Goal: Transaction & Acquisition: Purchase product/service

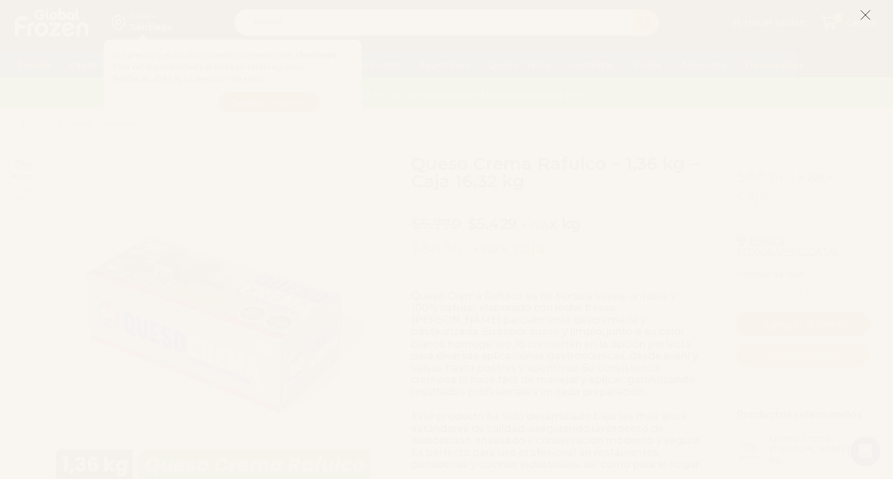
click at [863, 16] on icon at bounding box center [865, 14] width 11 height 11
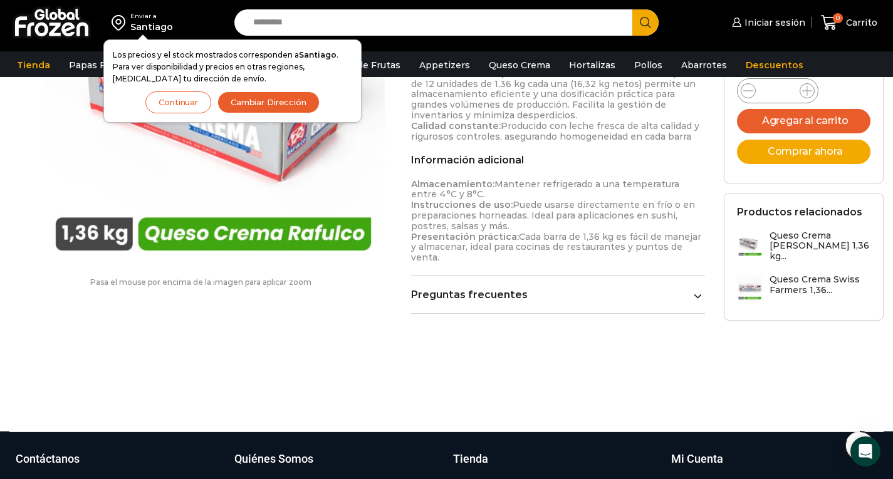
scroll to position [796, 0]
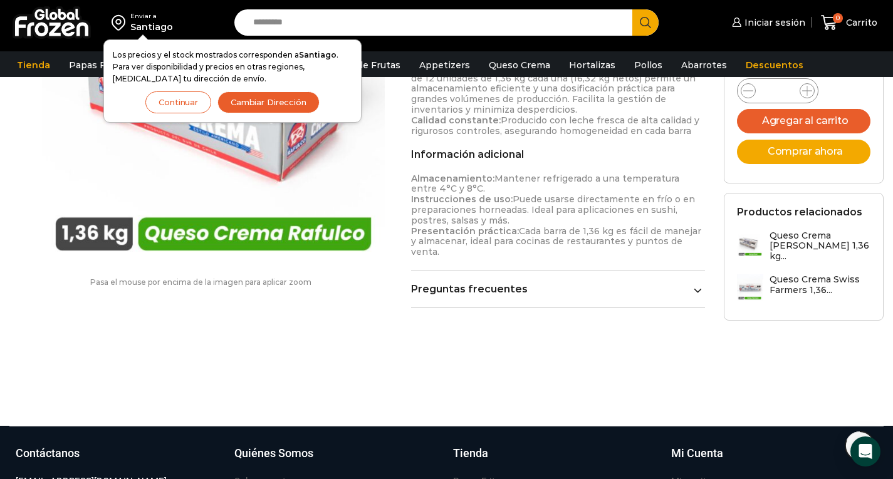
click at [279, 104] on button "Cambiar Dirección" at bounding box center [268, 102] width 102 height 22
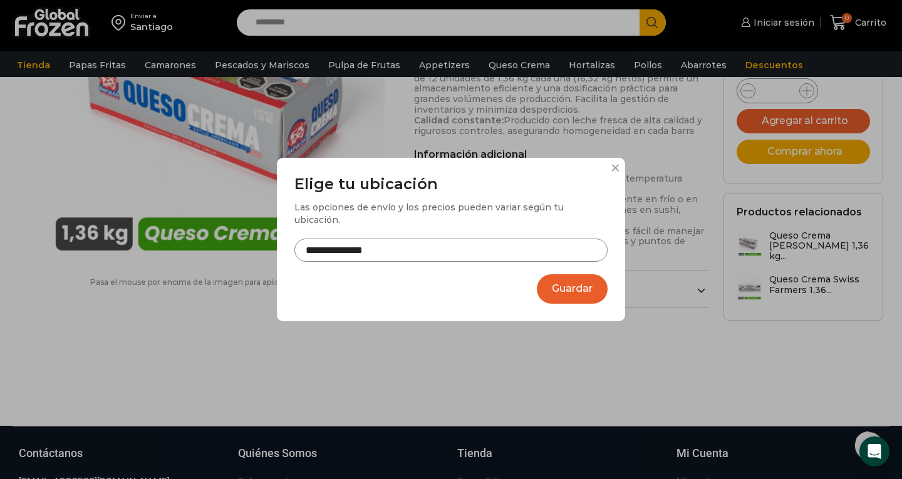
click at [432, 242] on input "**********" at bounding box center [450, 250] width 313 height 23
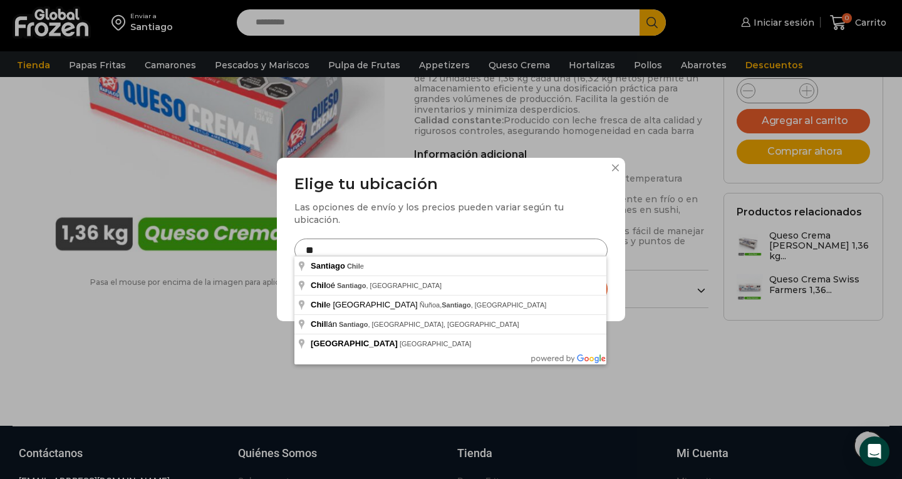
type input "*"
type input "**********"
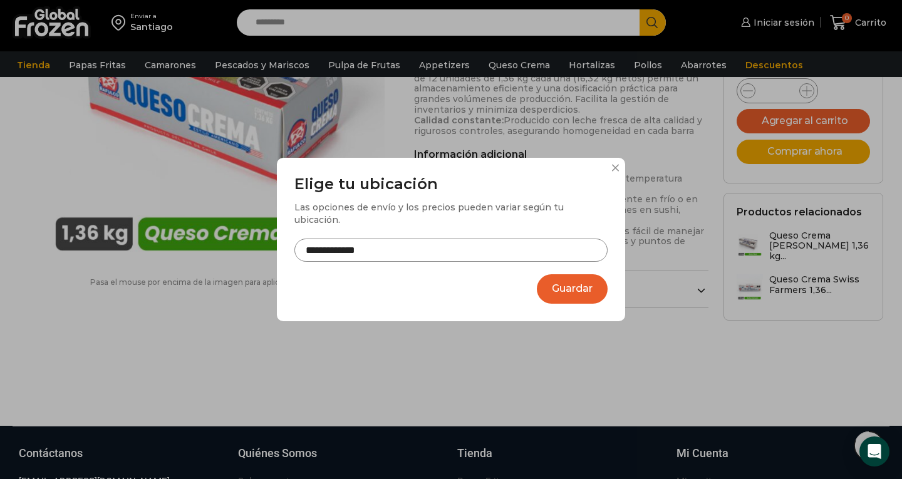
click at [580, 283] on button "Guardar" at bounding box center [572, 288] width 71 height 29
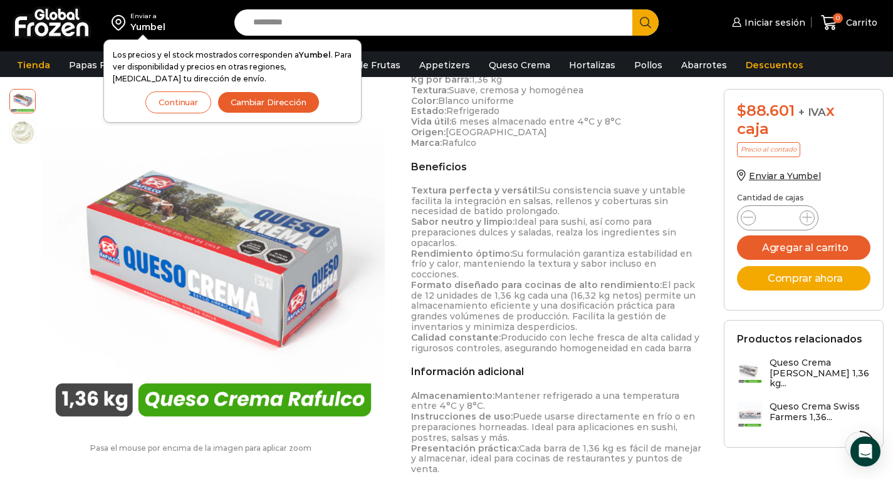
scroll to position [487, 0]
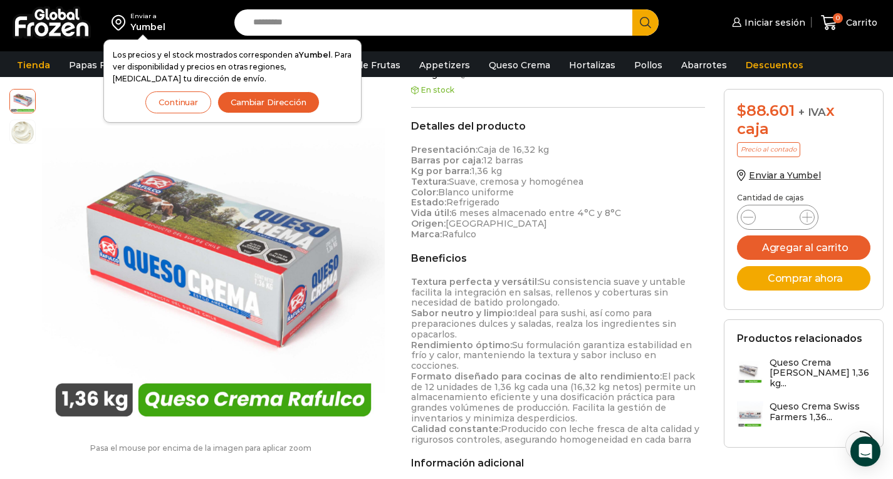
click at [891, 7] on div "Enviar a Yumbel Los precios y el stock mostrados corresponden a Yumbel . Para v…" at bounding box center [446, 25] width 893 height 51
click at [179, 99] on button "Continuar" at bounding box center [178, 102] width 66 height 22
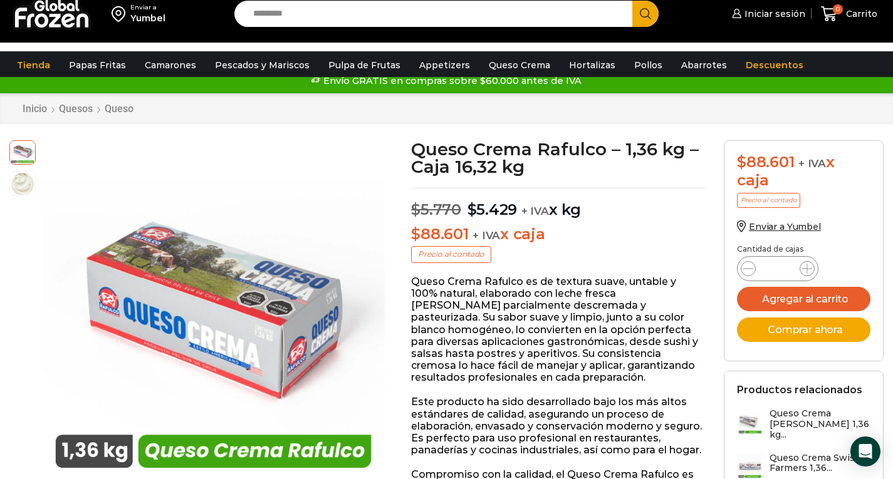
scroll to position [0, 0]
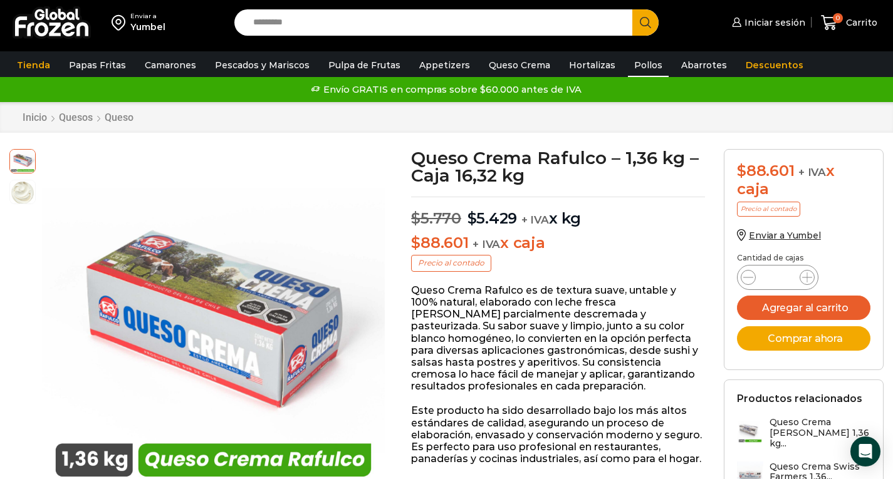
click at [628, 66] on link "Pollos" at bounding box center [648, 65] width 41 height 24
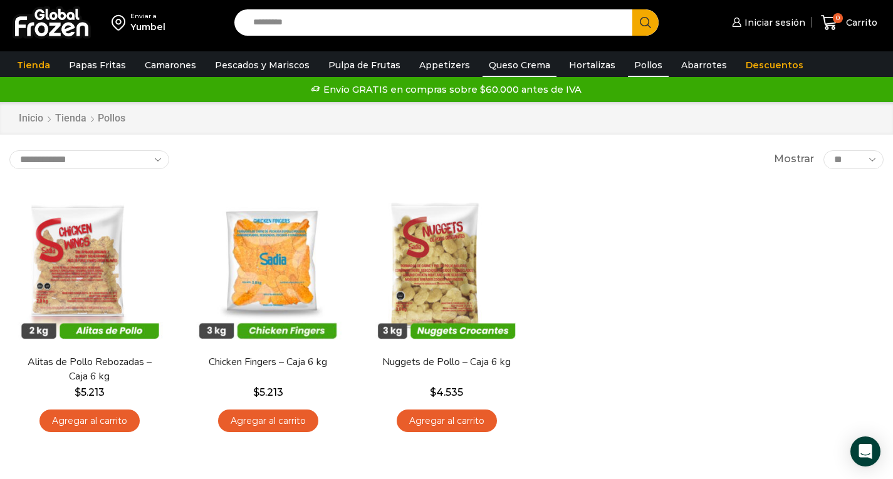
click at [514, 68] on link "Queso Crema" at bounding box center [519, 65] width 74 height 24
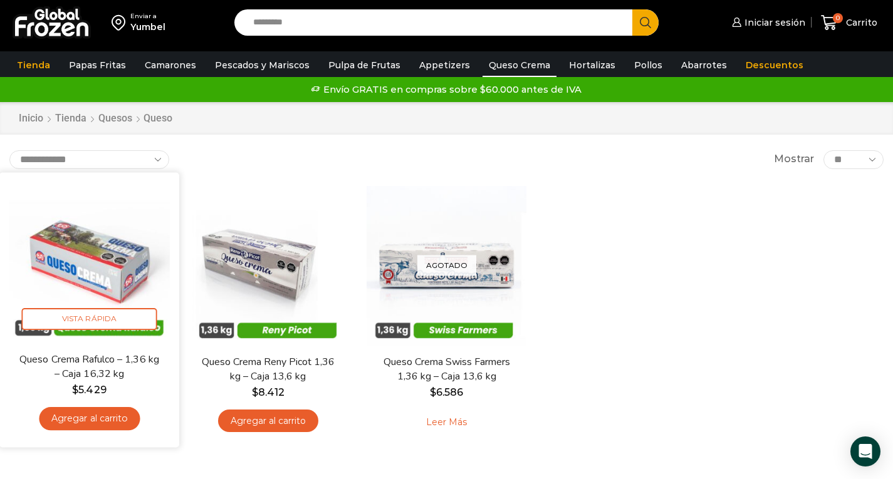
click at [90, 417] on link "Agregar al carrito" at bounding box center [89, 418] width 101 height 23
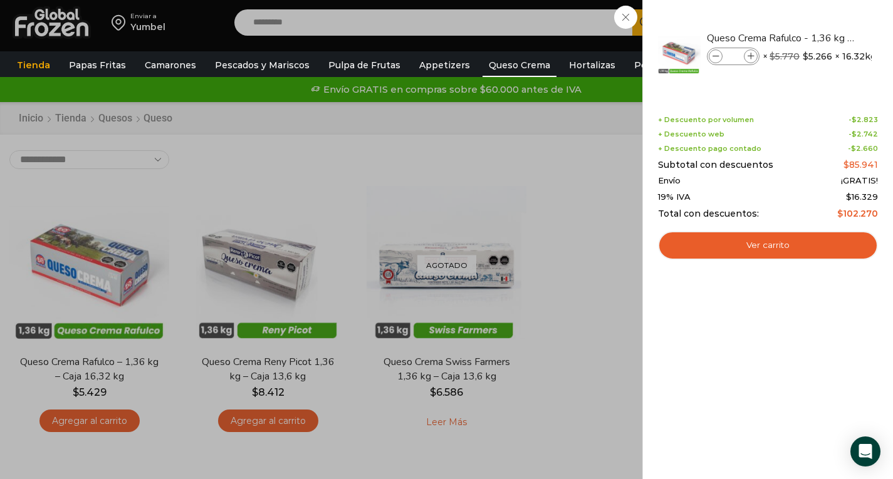
click at [818, 19] on div "1 Carrito 1 1 Shopping Cart *" at bounding box center [849, 22] width 63 height 29
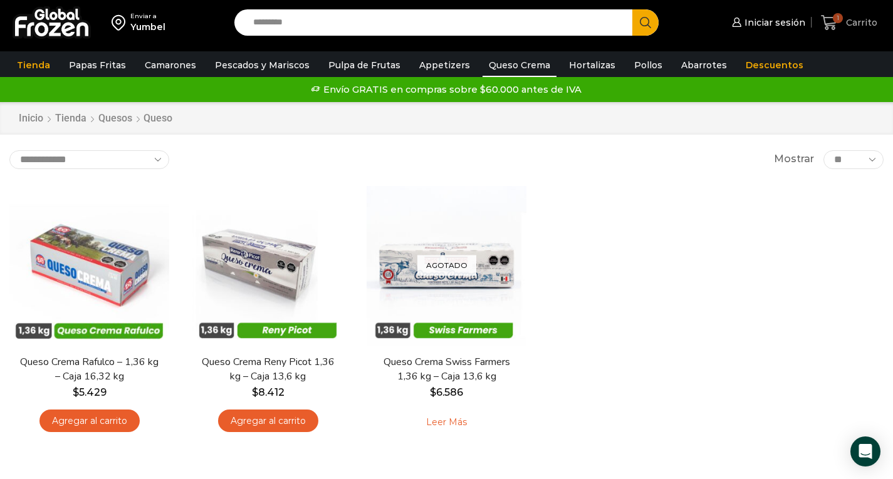
click at [832, 18] on icon at bounding box center [829, 22] width 17 height 17
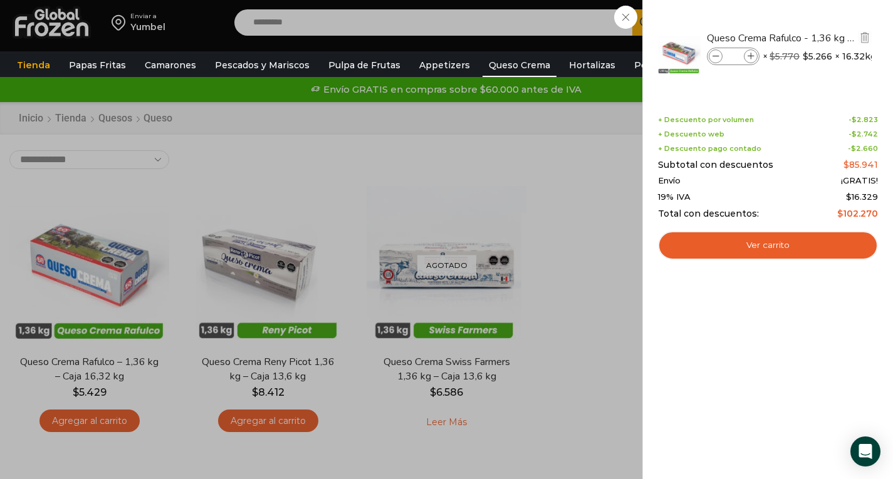
click at [720, 56] on span at bounding box center [716, 56] width 14 height 14
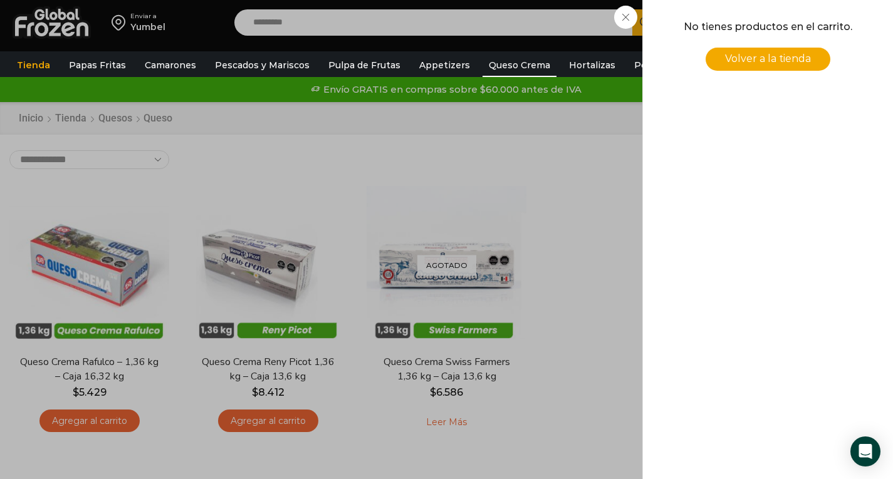
click at [818, 10] on div "0 Carrito 0 0 Shopping Cart No tienes productos en el carrito. Volver a la tien…" at bounding box center [849, 22] width 63 height 29
